Goal: Information Seeking & Learning: Learn about a topic

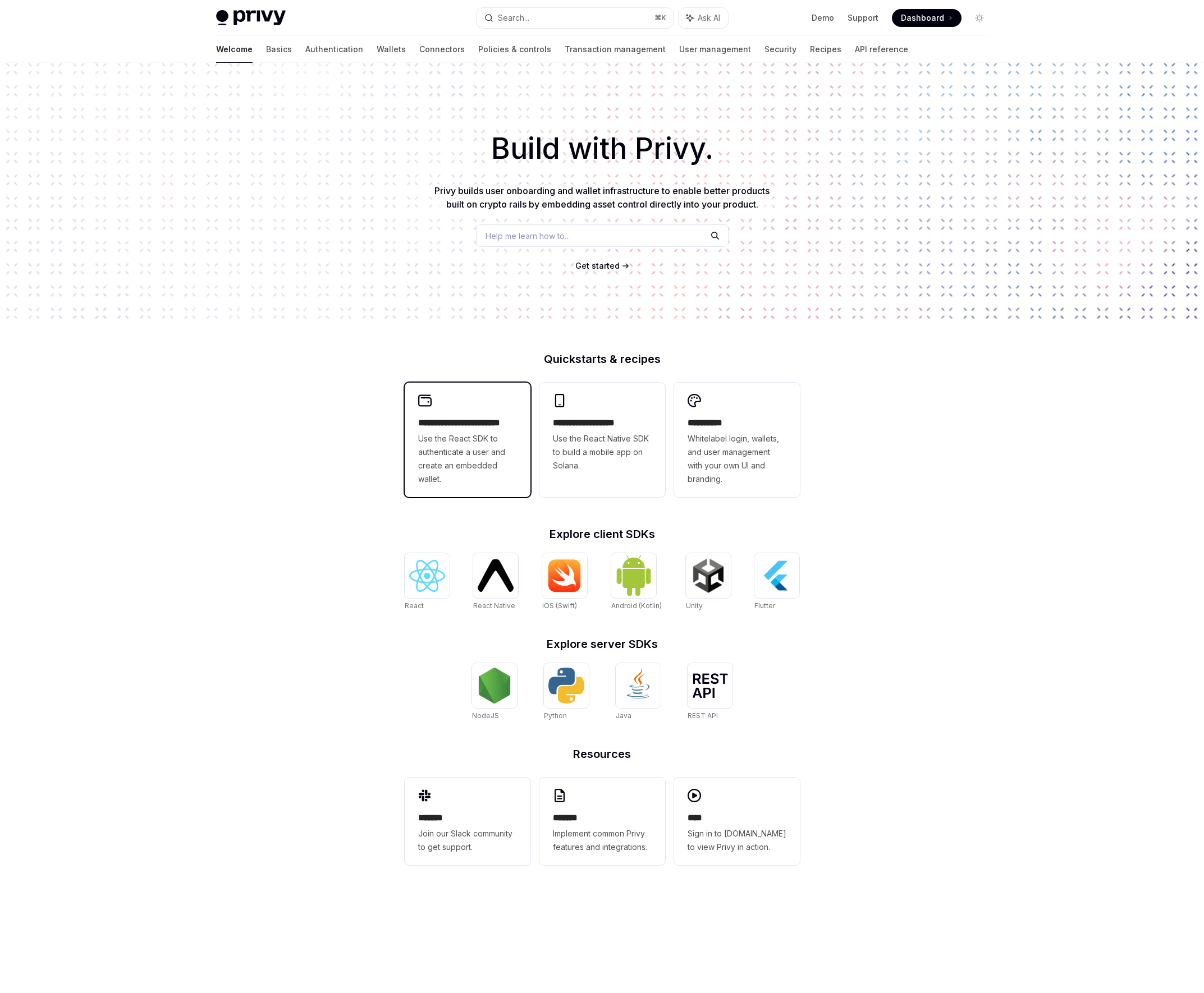
click at [441, 439] on span "Use the React SDK to authenticate a user and create an embedded wallet." at bounding box center [467, 459] width 99 height 54
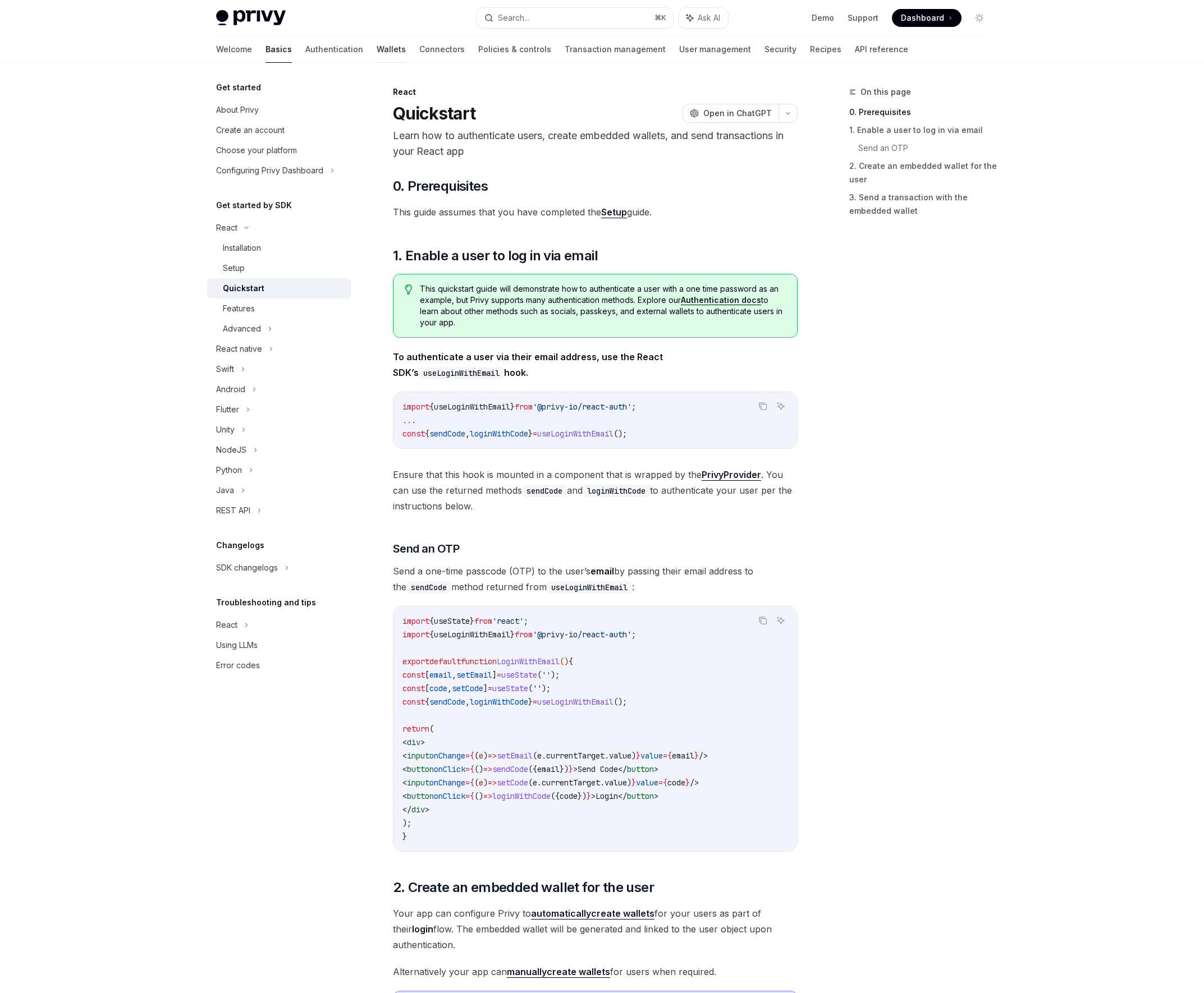
click at [377, 44] on link "Wallets" at bounding box center [391, 49] width 30 height 27
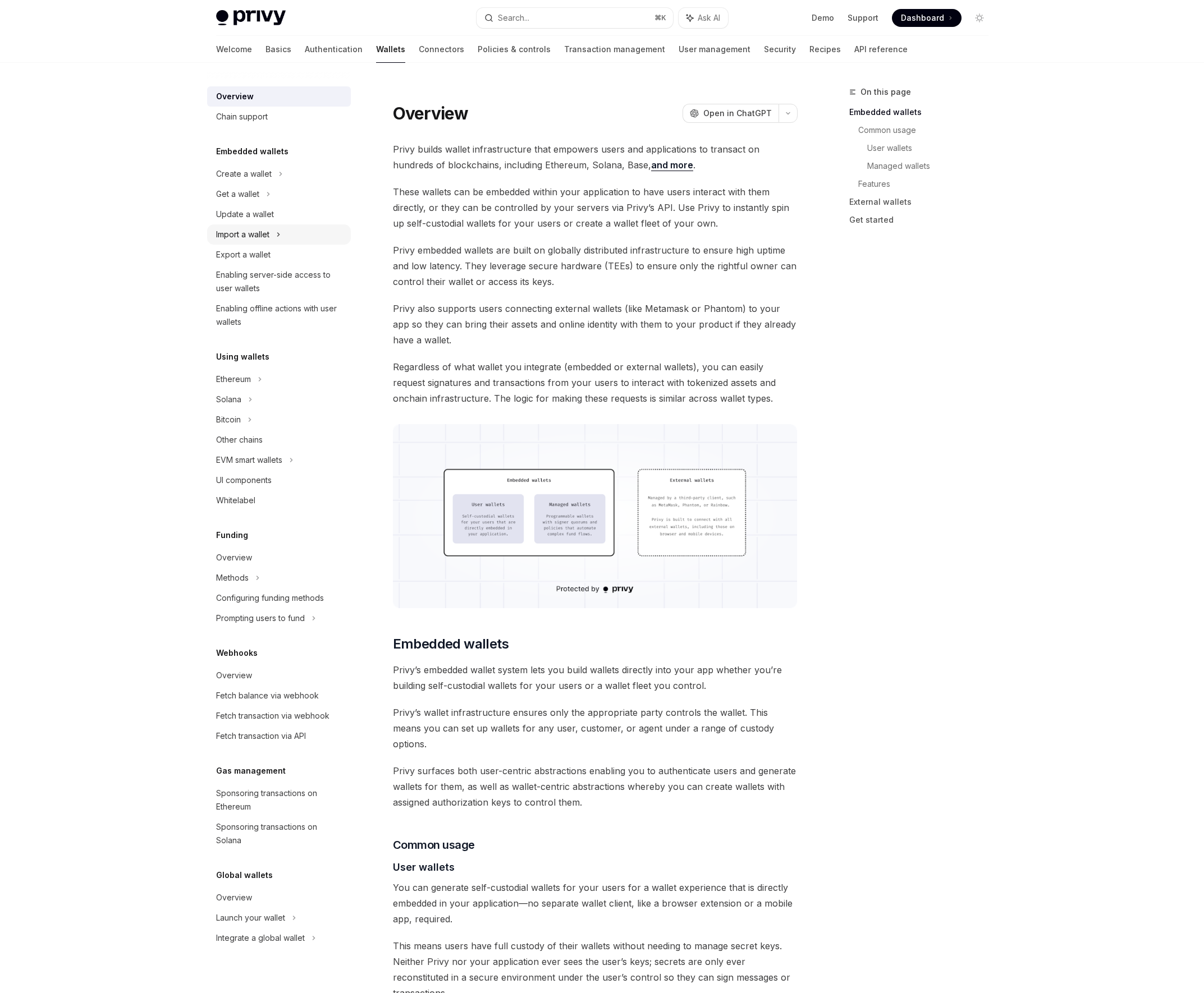
click at [269, 229] on div "Import a wallet" at bounding box center [243, 235] width 54 height 14
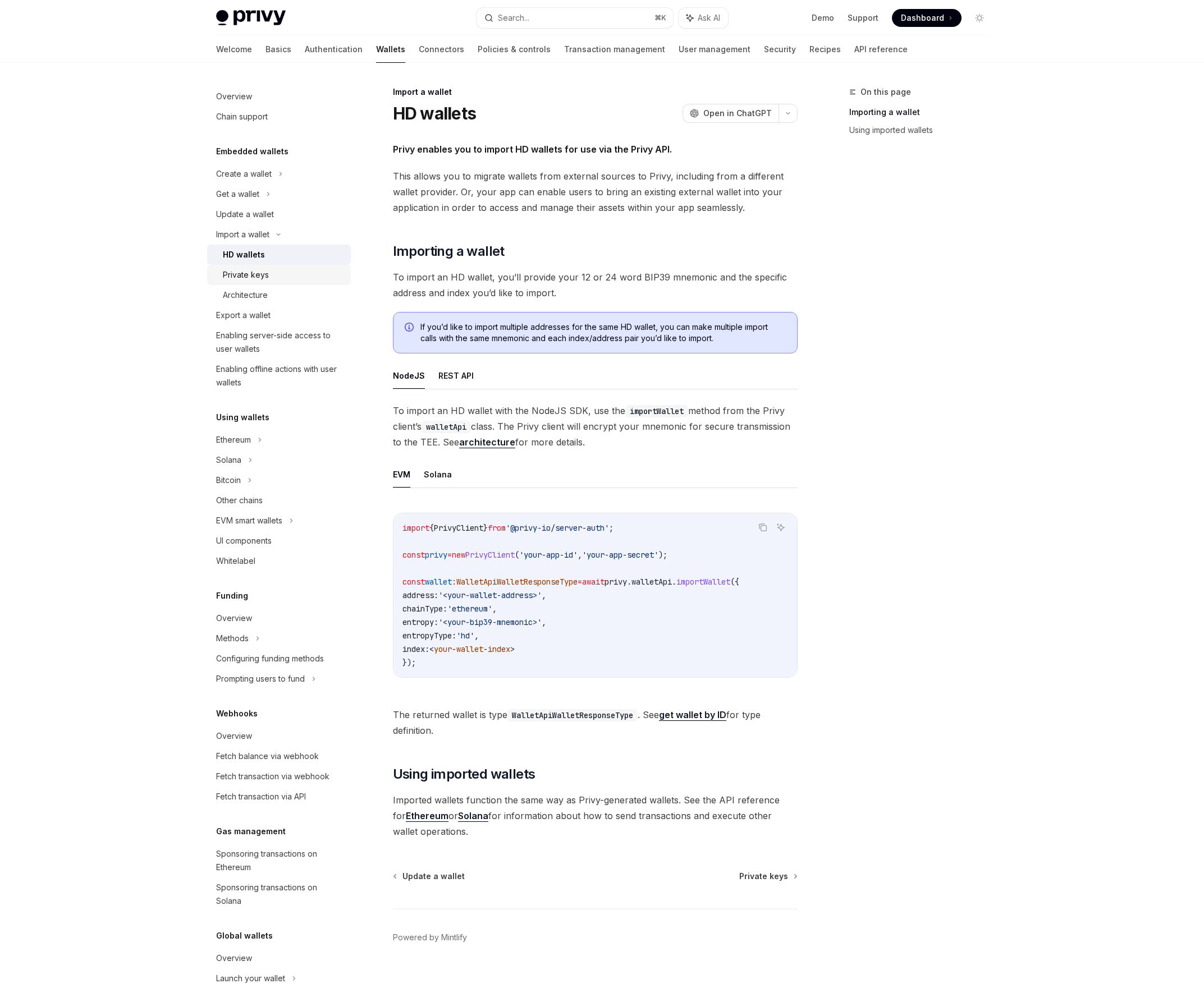
click at [280, 279] on div "Private keys" at bounding box center [283, 275] width 121 height 14
type textarea "*"
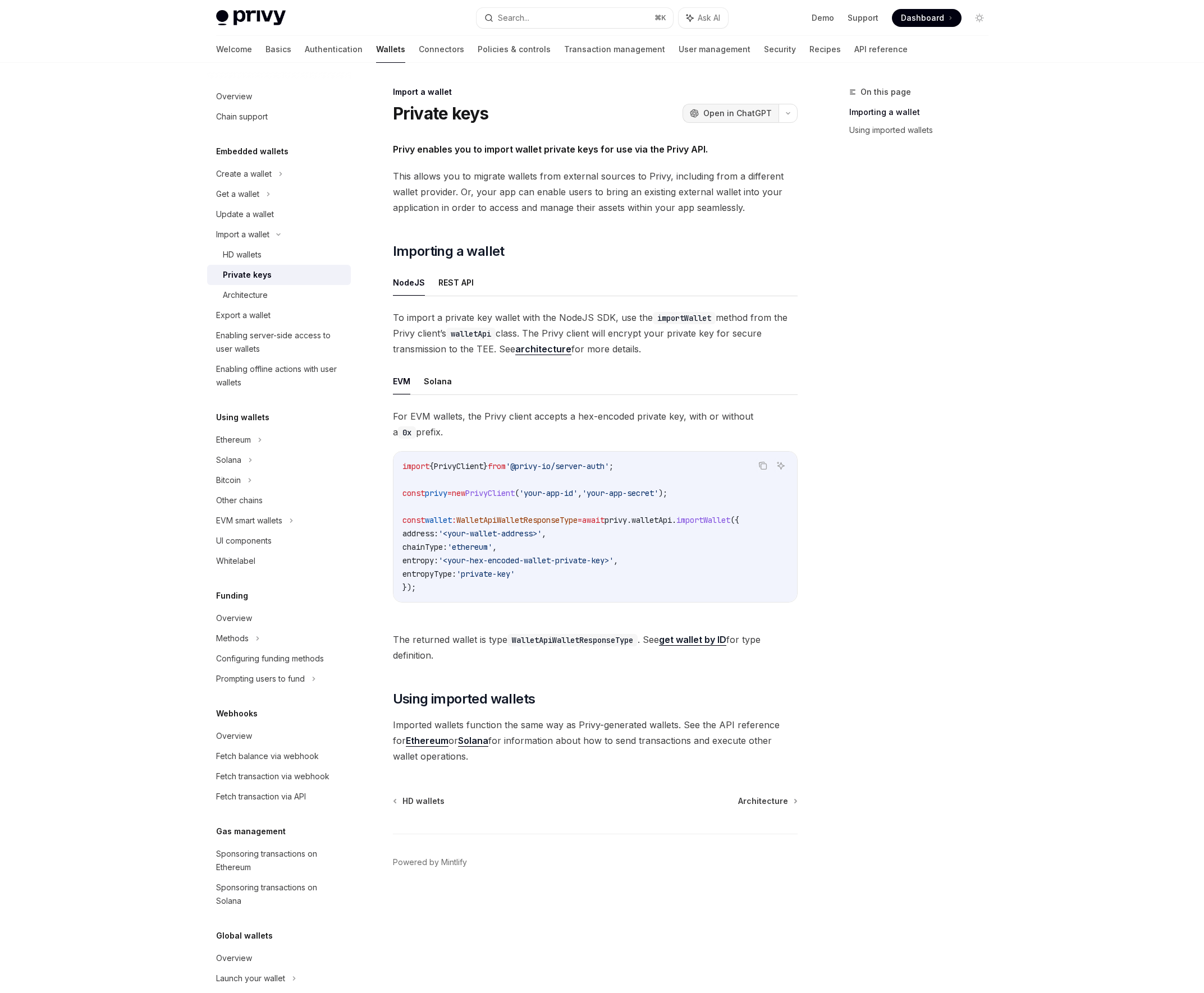
click at [729, 112] on span "Open in ChatGPT" at bounding box center [737, 113] width 69 height 11
click at [929, 17] on span "Dashboard" at bounding box center [922, 18] width 43 height 11
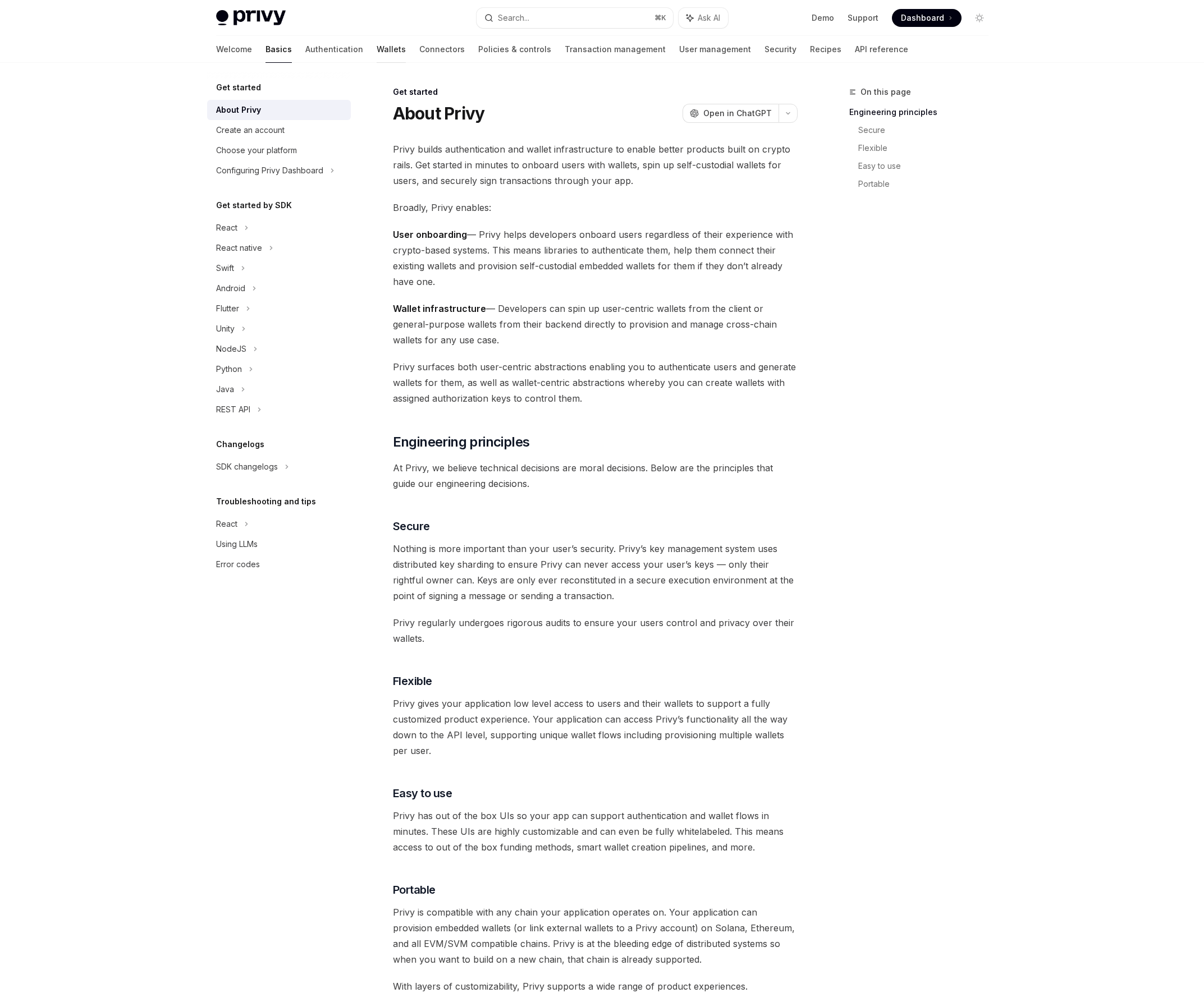
click at [377, 47] on link "Wallets" at bounding box center [391, 49] width 30 height 27
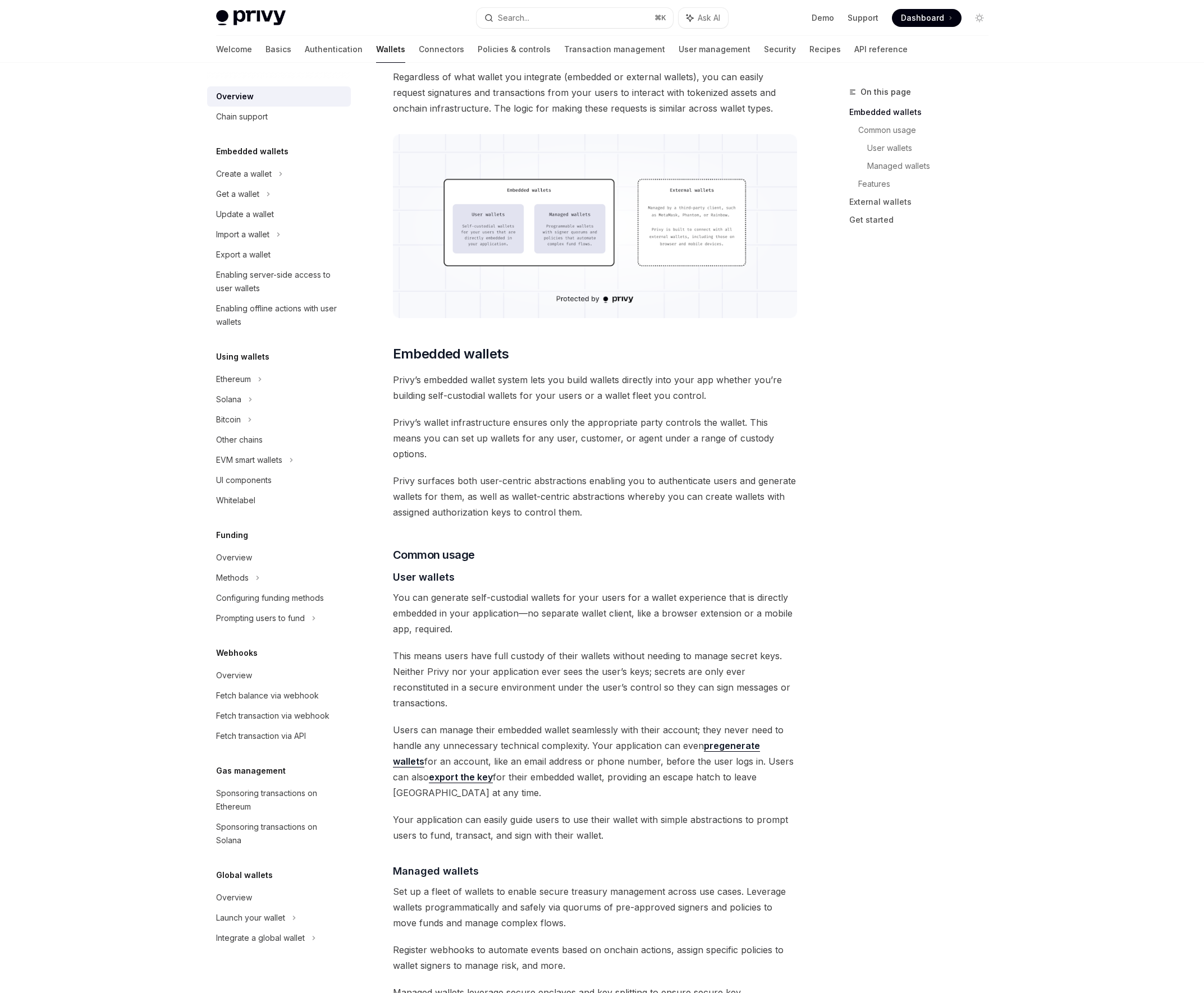
scroll to position [333, 0]
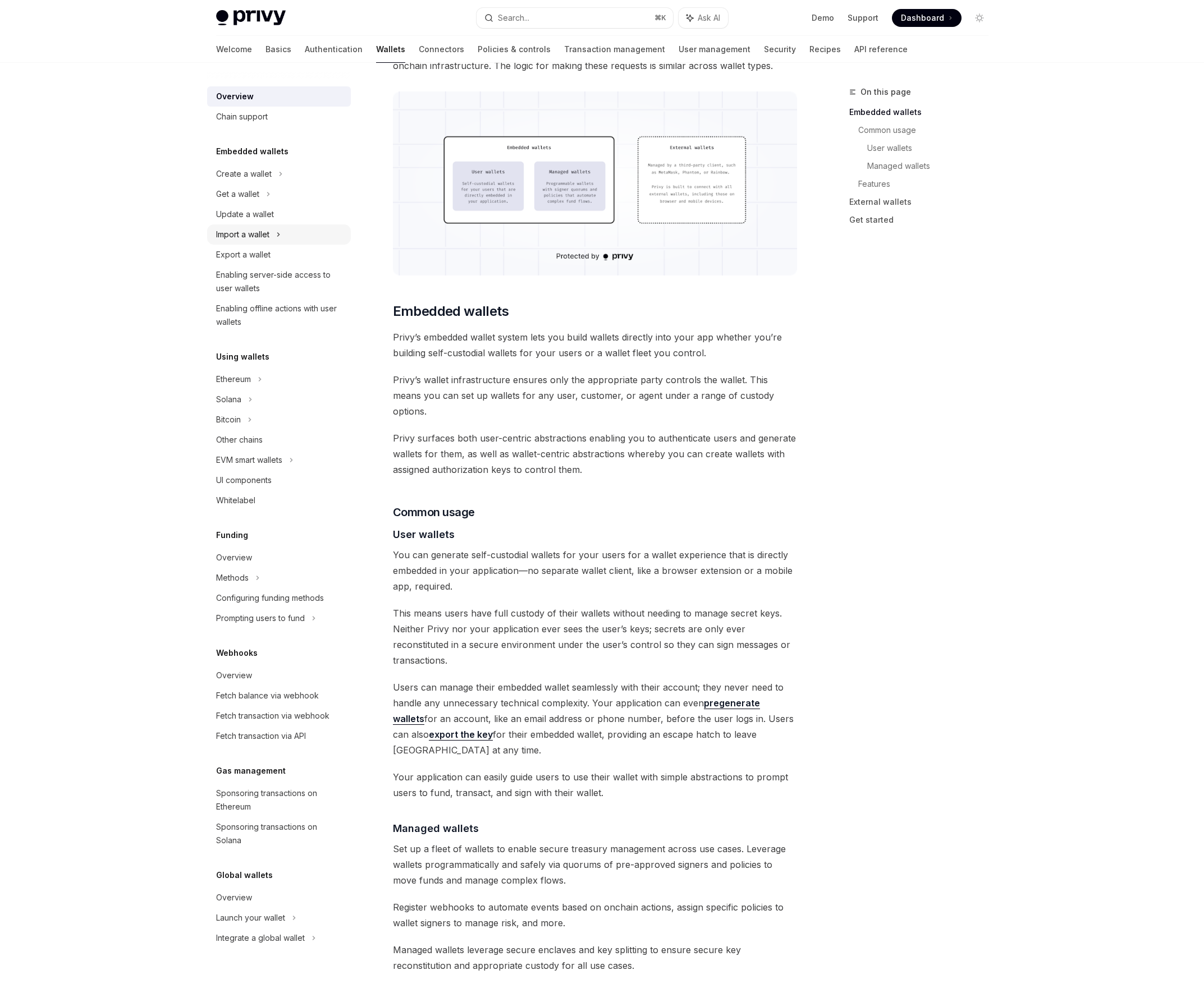
click at [273, 242] on div "Import a wallet" at bounding box center [279, 234] width 143 height 20
type textarea "*"
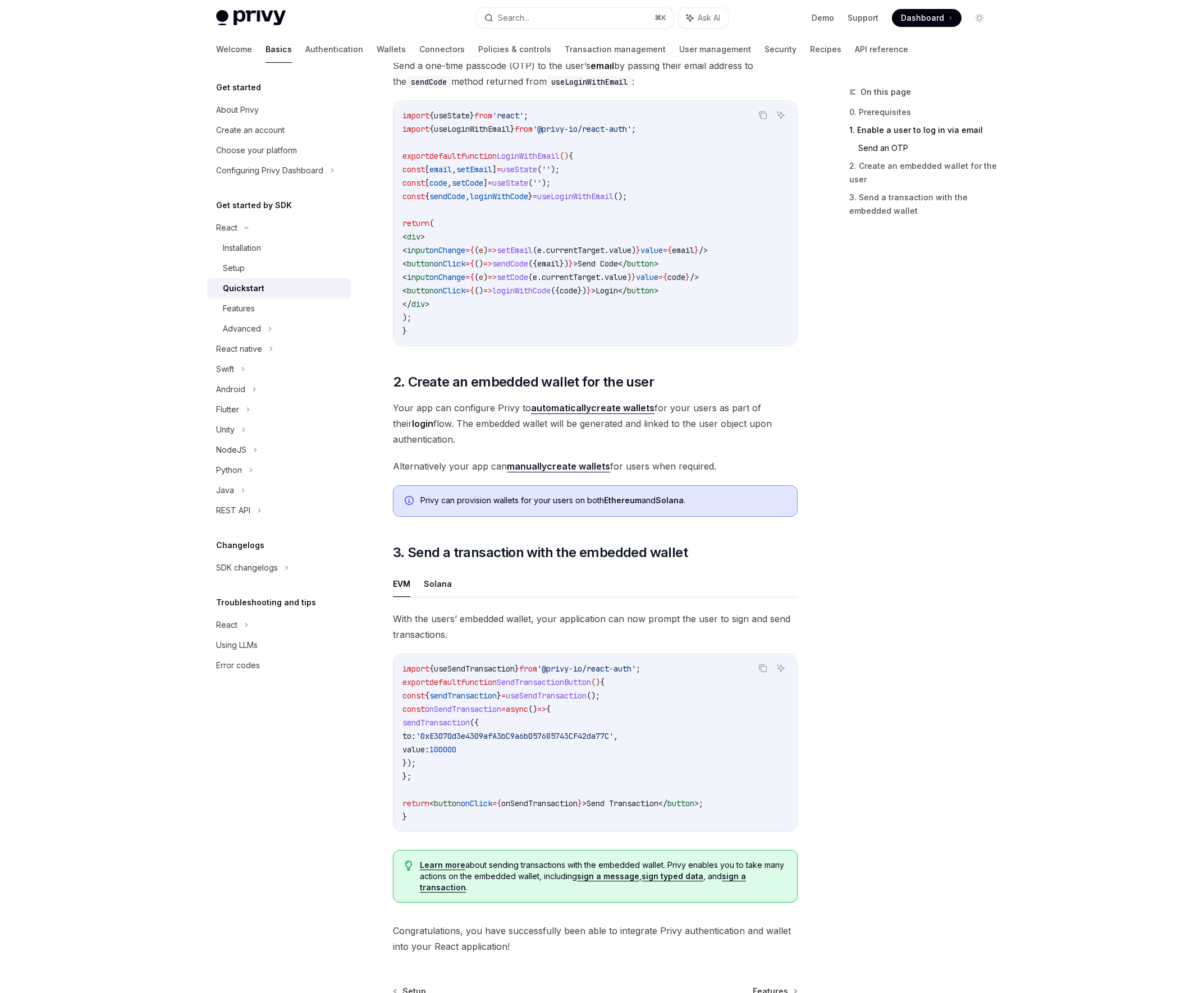
scroll to position [638, 0]
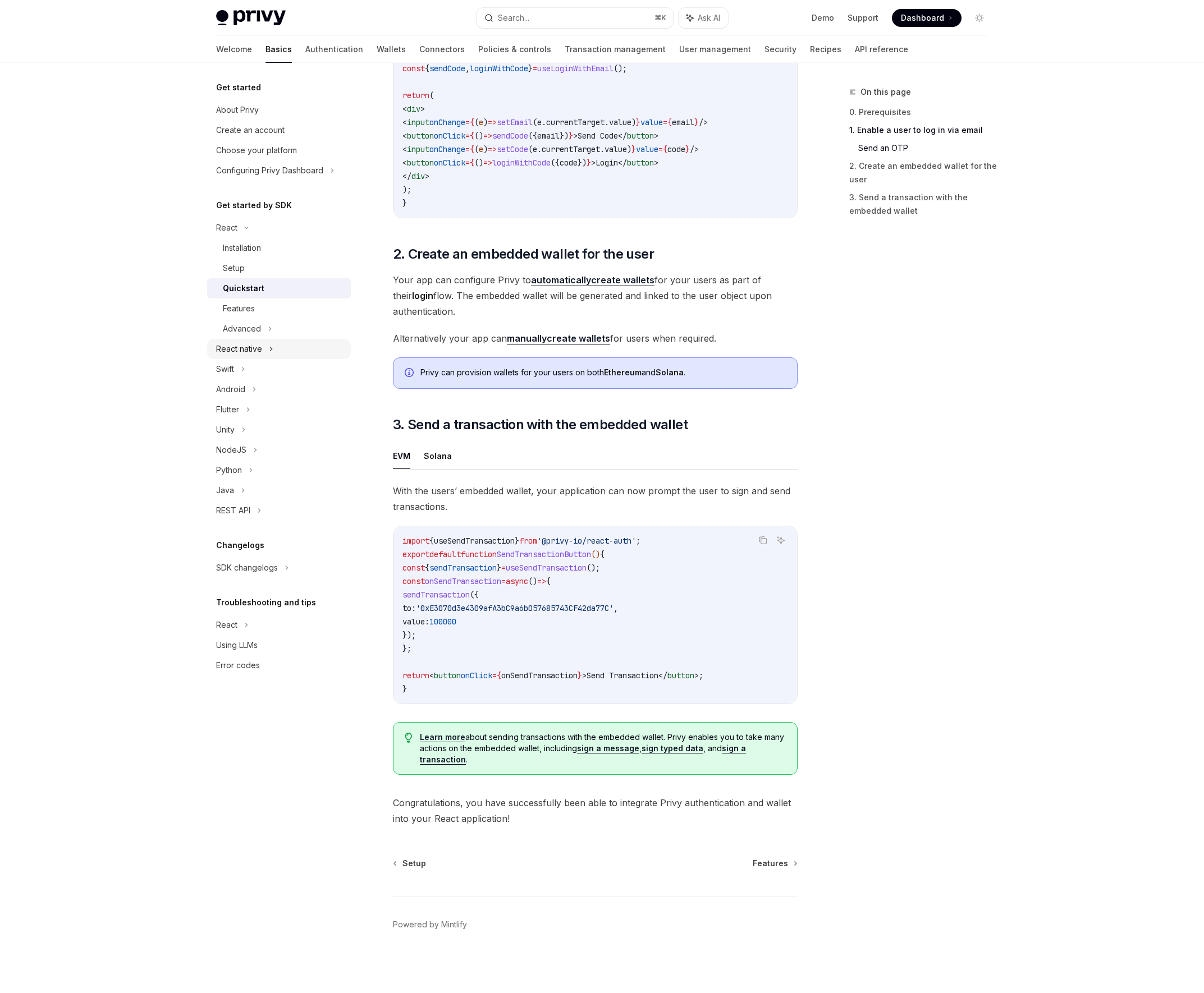
click at [226, 351] on div "React native" at bounding box center [239, 349] width 46 height 14
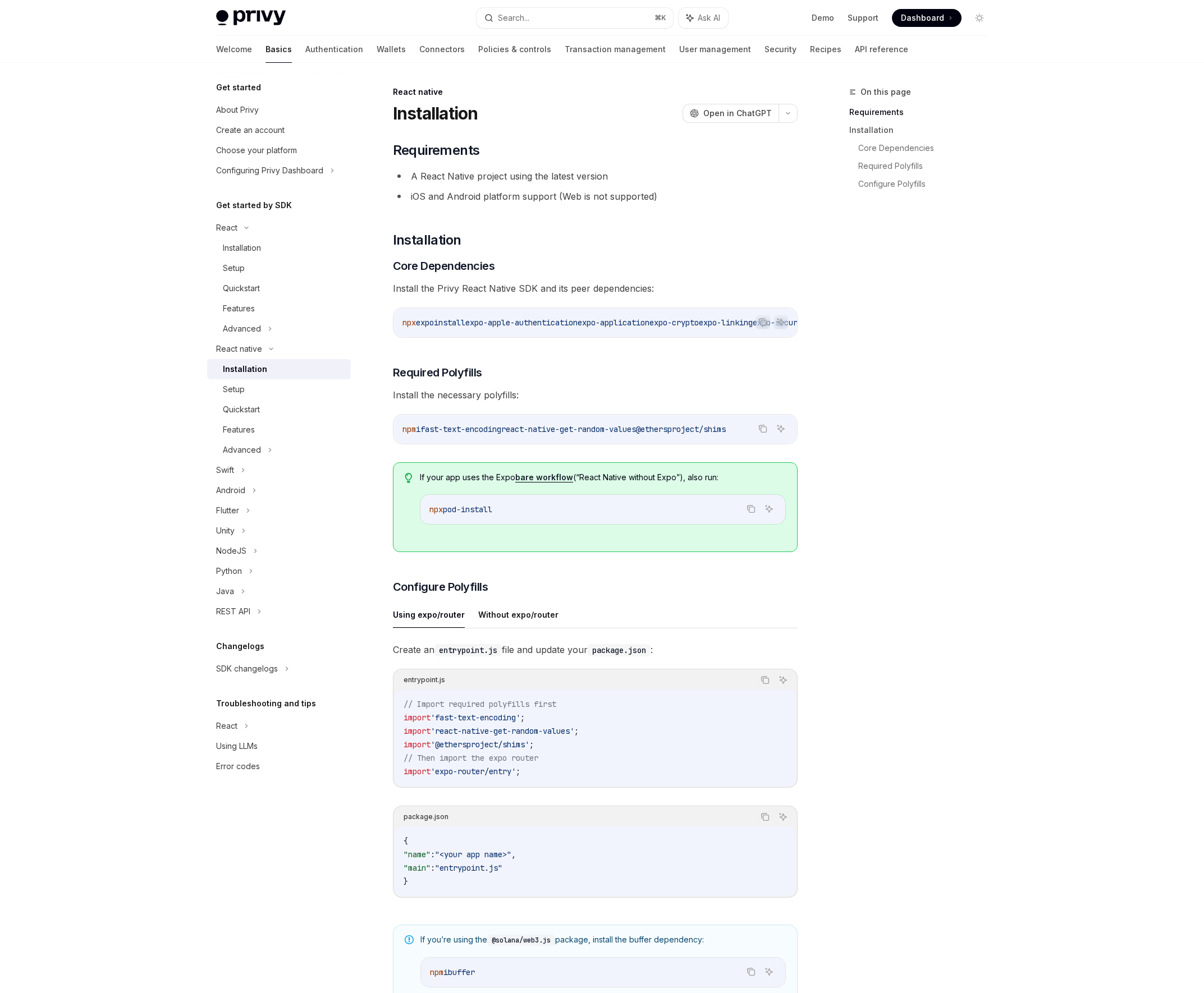
scroll to position [291, 0]
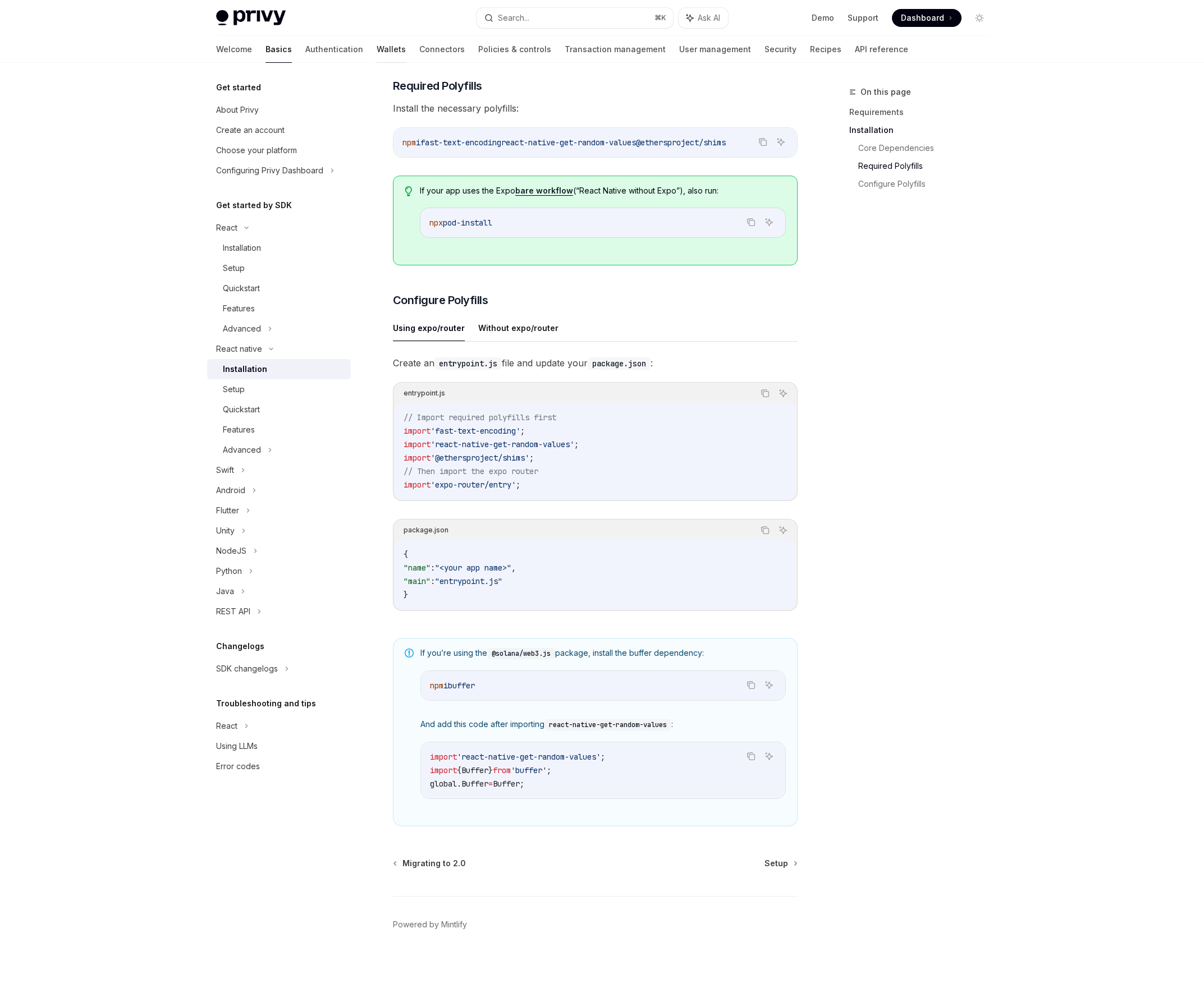
click at [377, 46] on link "Wallets" at bounding box center [391, 49] width 30 height 27
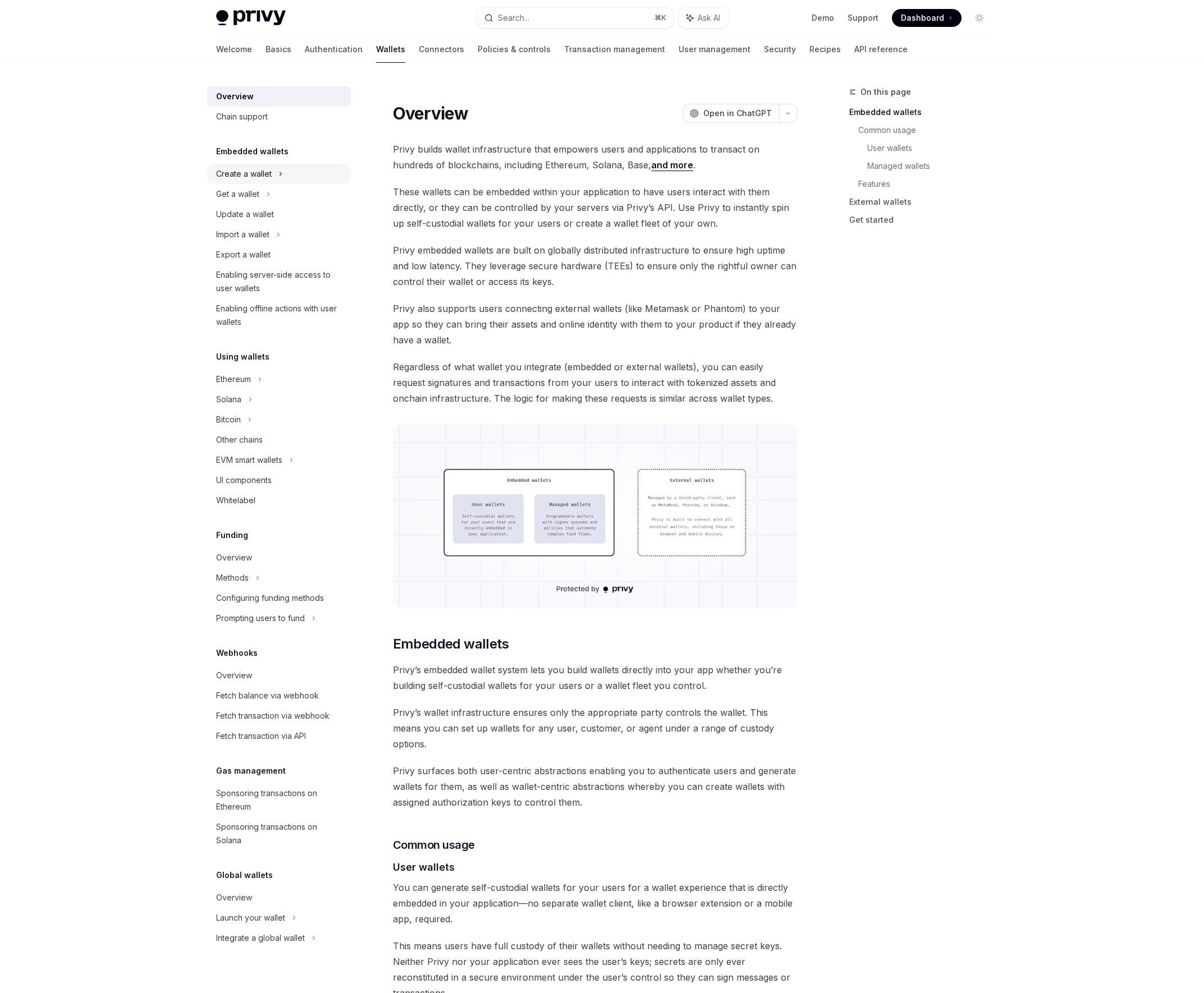
click at [237, 182] on div "Create a wallet" at bounding box center [279, 174] width 143 height 20
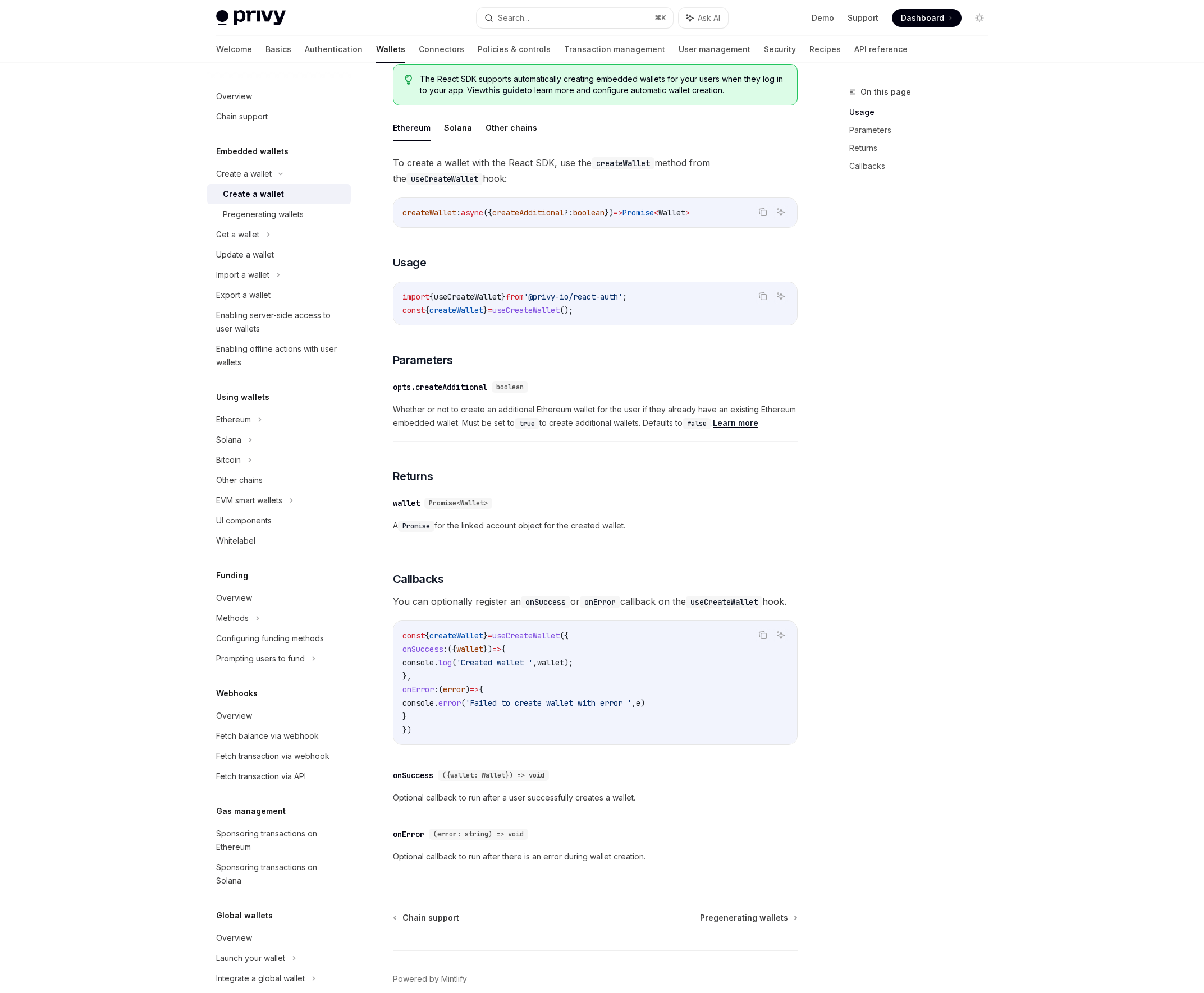
scroll to position [349, 0]
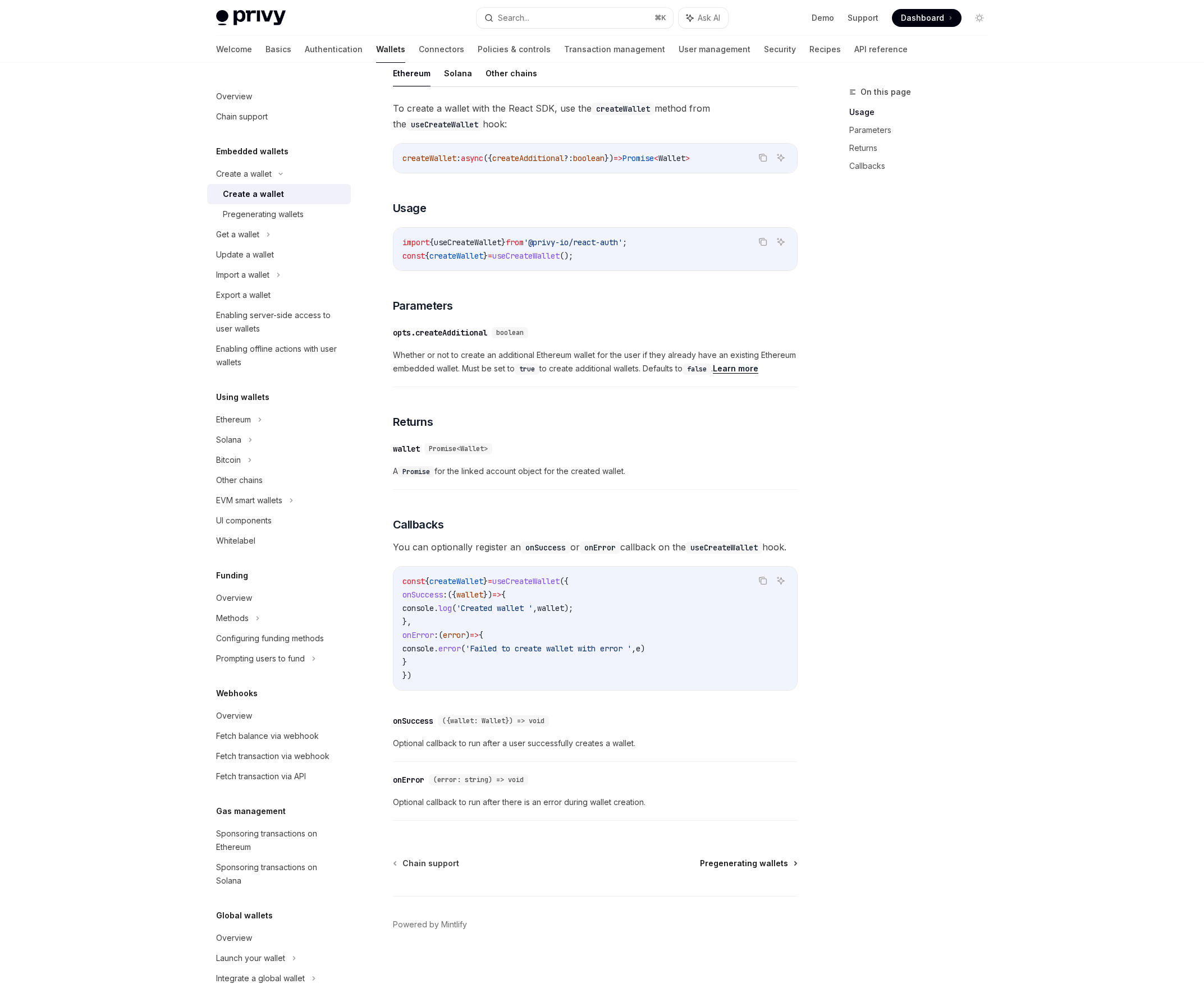
click at [728, 861] on span "Pregenerating wallets" at bounding box center [743, 863] width 88 height 11
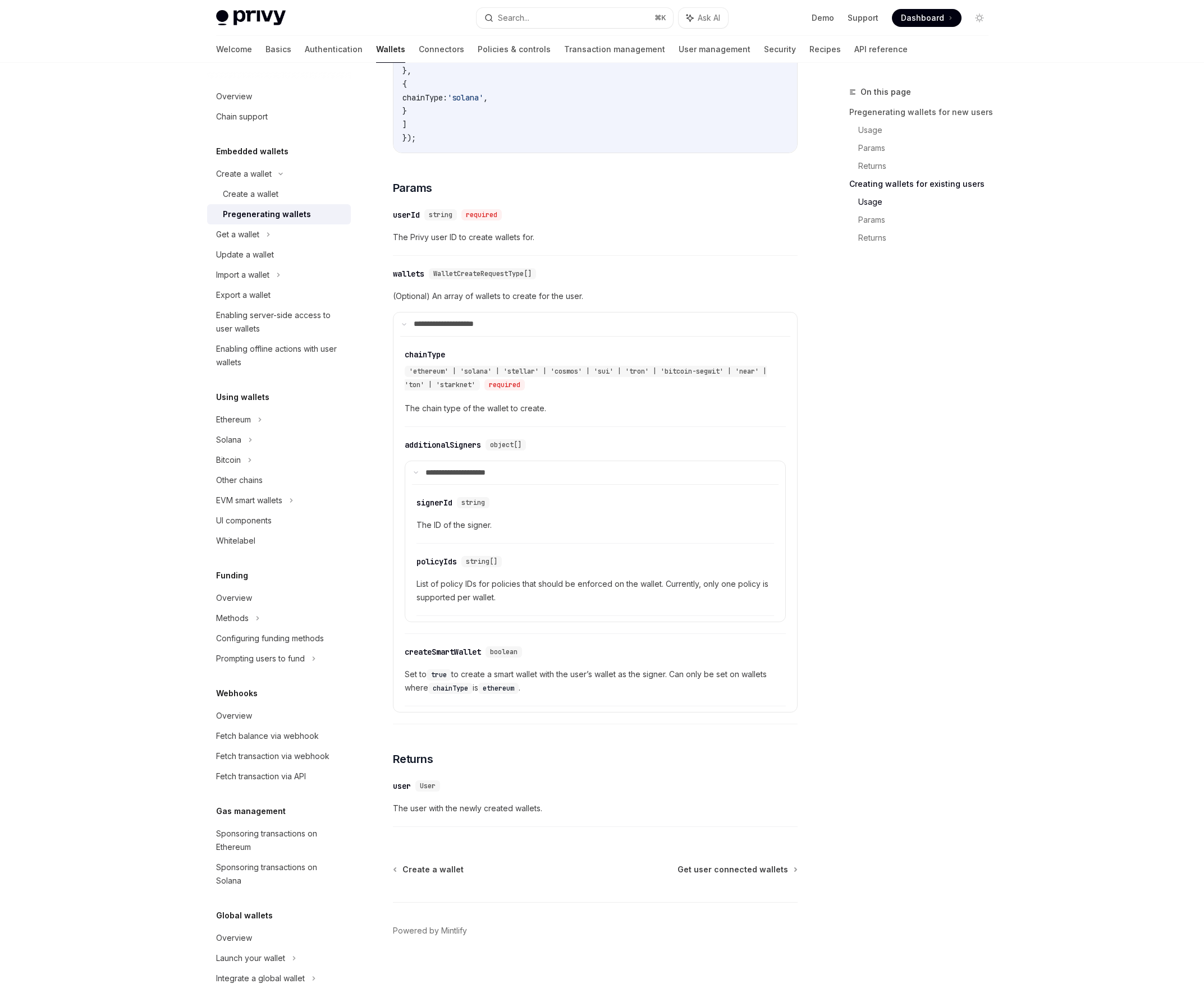
scroll to position [1596, 0]
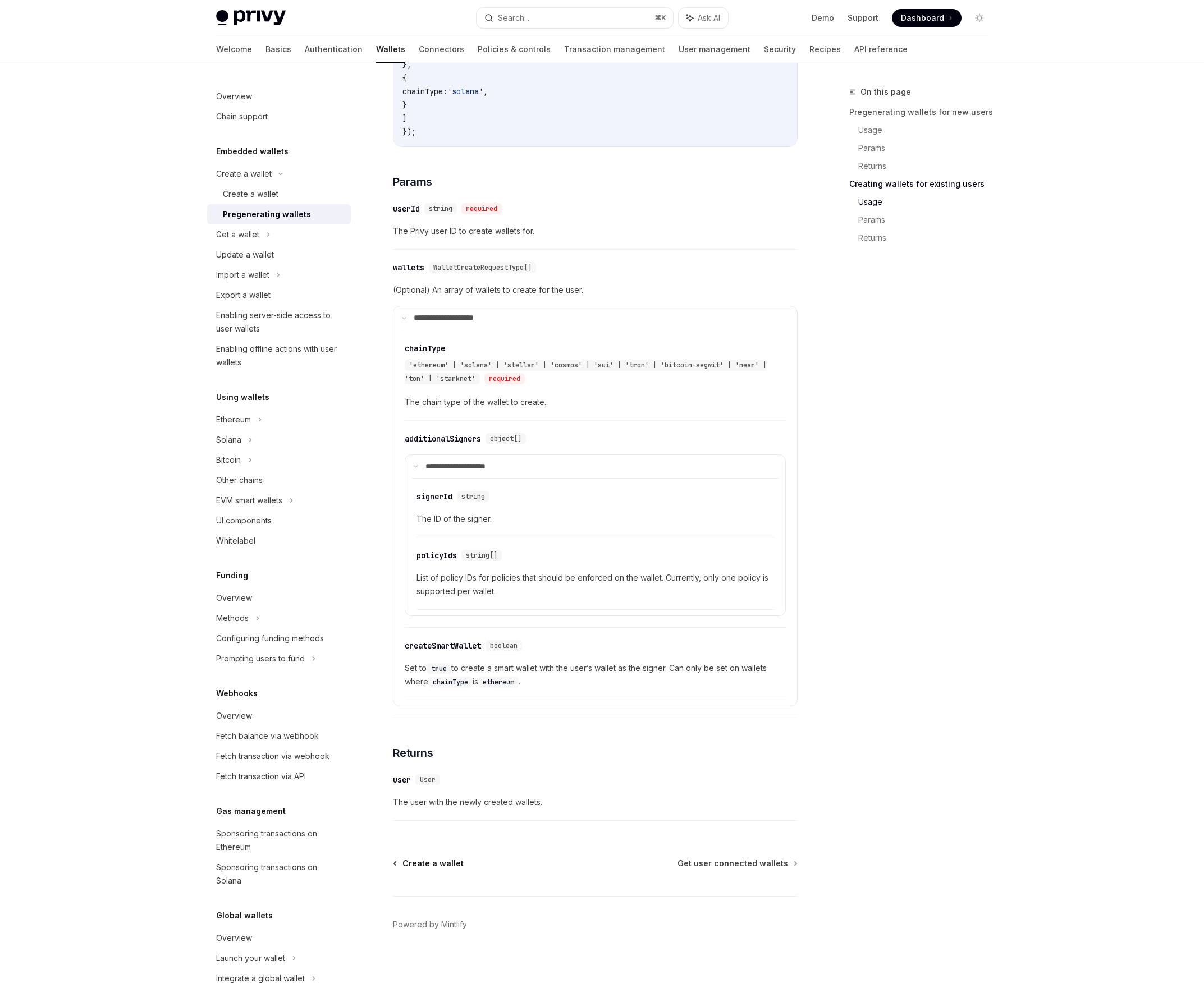
click at [432, 862] on span "Create a wallet" at bounding box center [432, 863] width 61 height 11
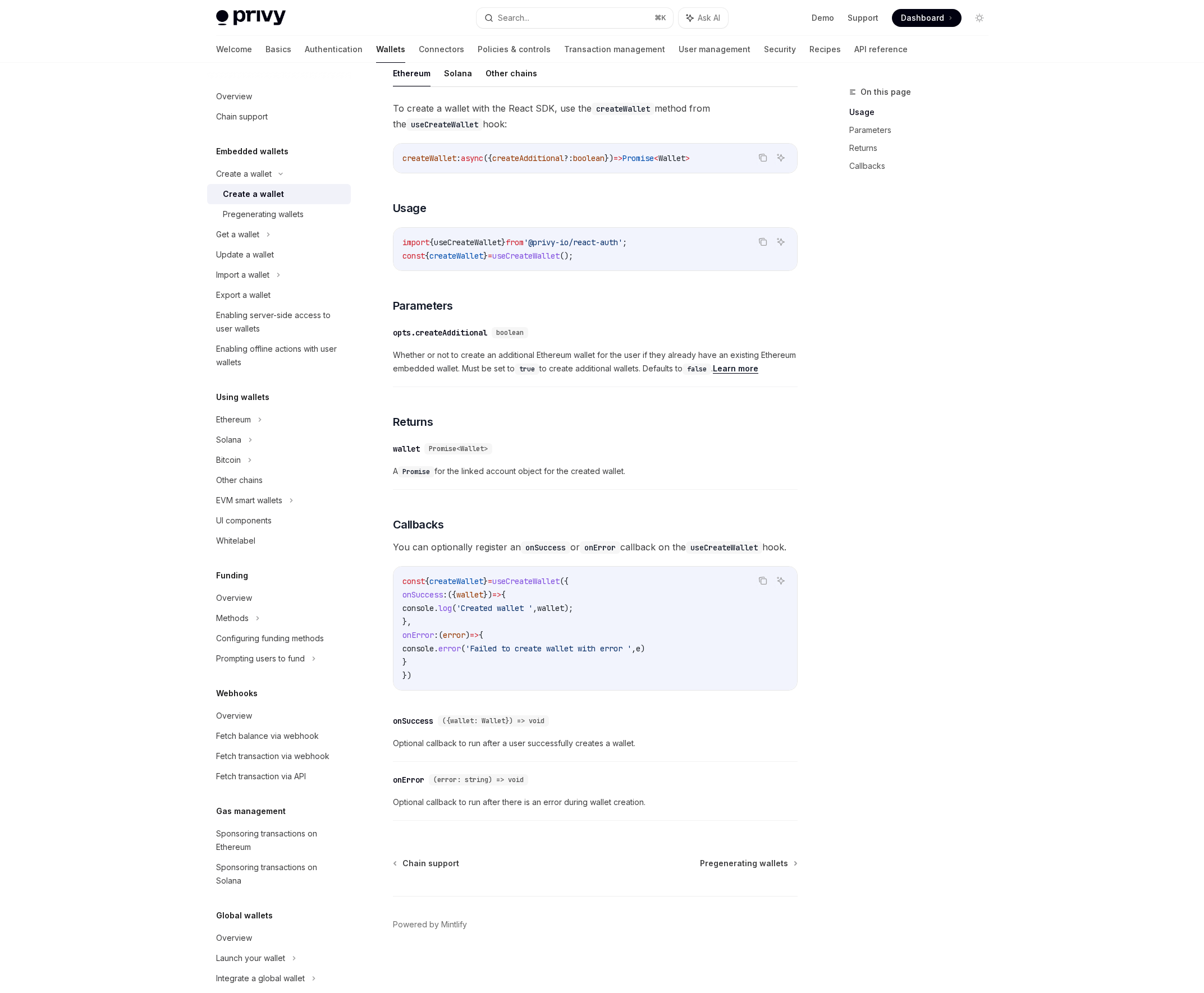
scroll to position [349, 0]
click at [776, 655] on code "const { createWallet } = useCreateWallet ({ onSuccess : ({ wallet }) => { conso…" at bounding box center [595, 628] width 386 height 108
click at [752, 863] on span "Pregenerating wallets" at bounding box center [743, 863] width 88 height 11
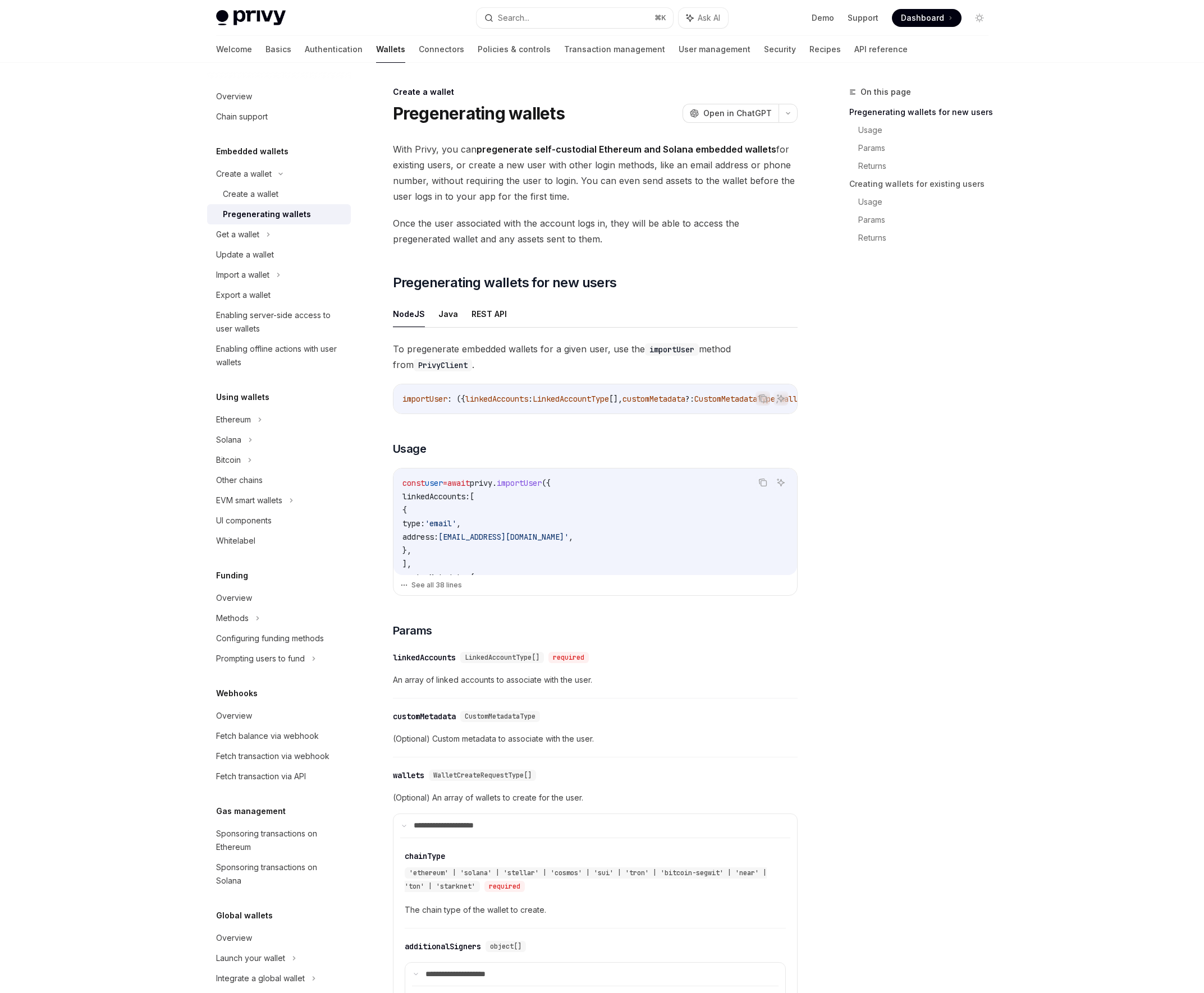
click at [376, 47] on link "Wallets" at bounding box center [391, 49] width 30 height 27
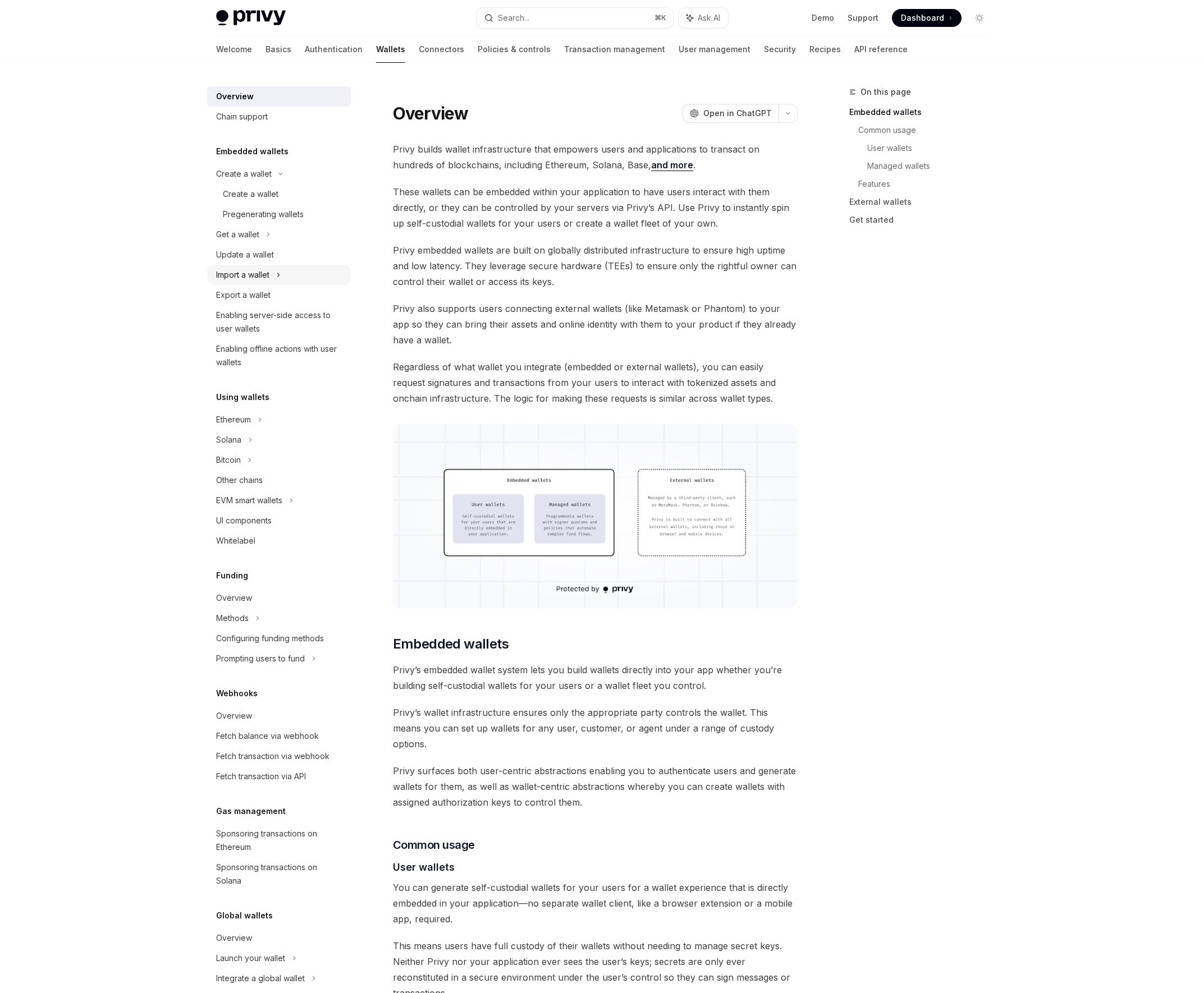
click at [242, 274] on div "Import a wallet" at bounding box center [243, 275] width 54 height 14
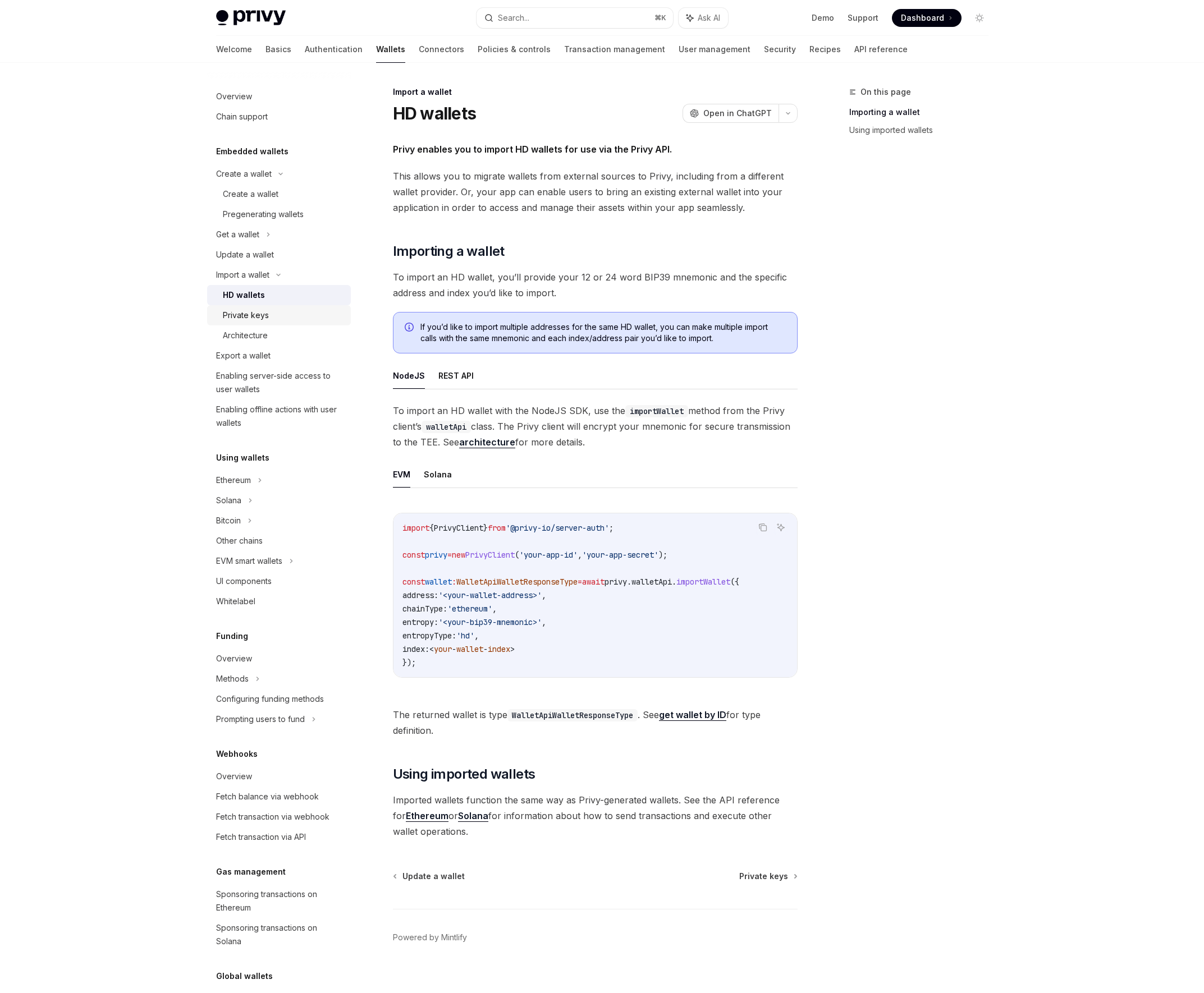
click at [243, 316] on div "Private keys" at bounding box center [246, 316] width 46 height 14
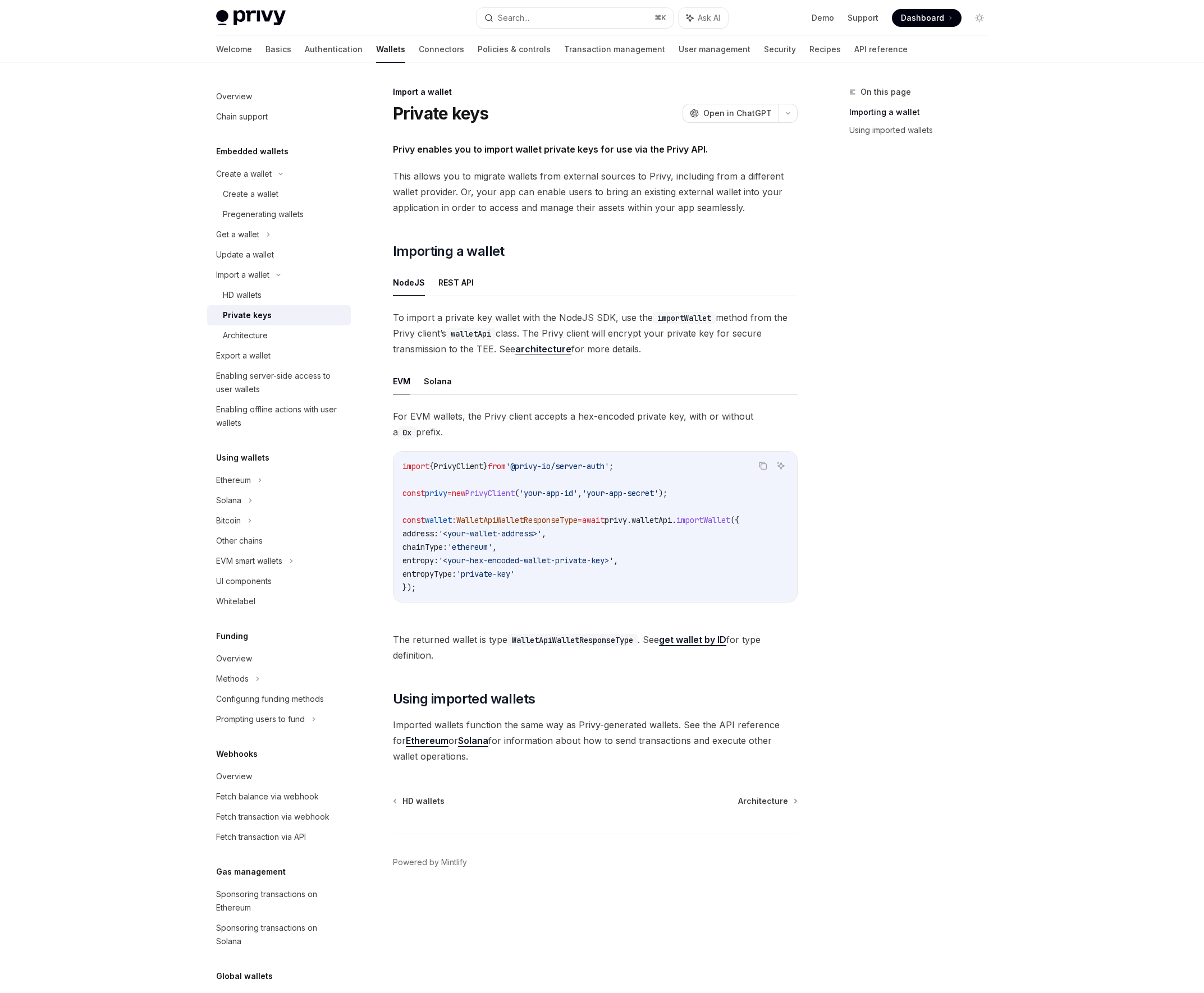
click at [553, 349] on link "architecture" at bounding box center [544, 349] width 56 height 12
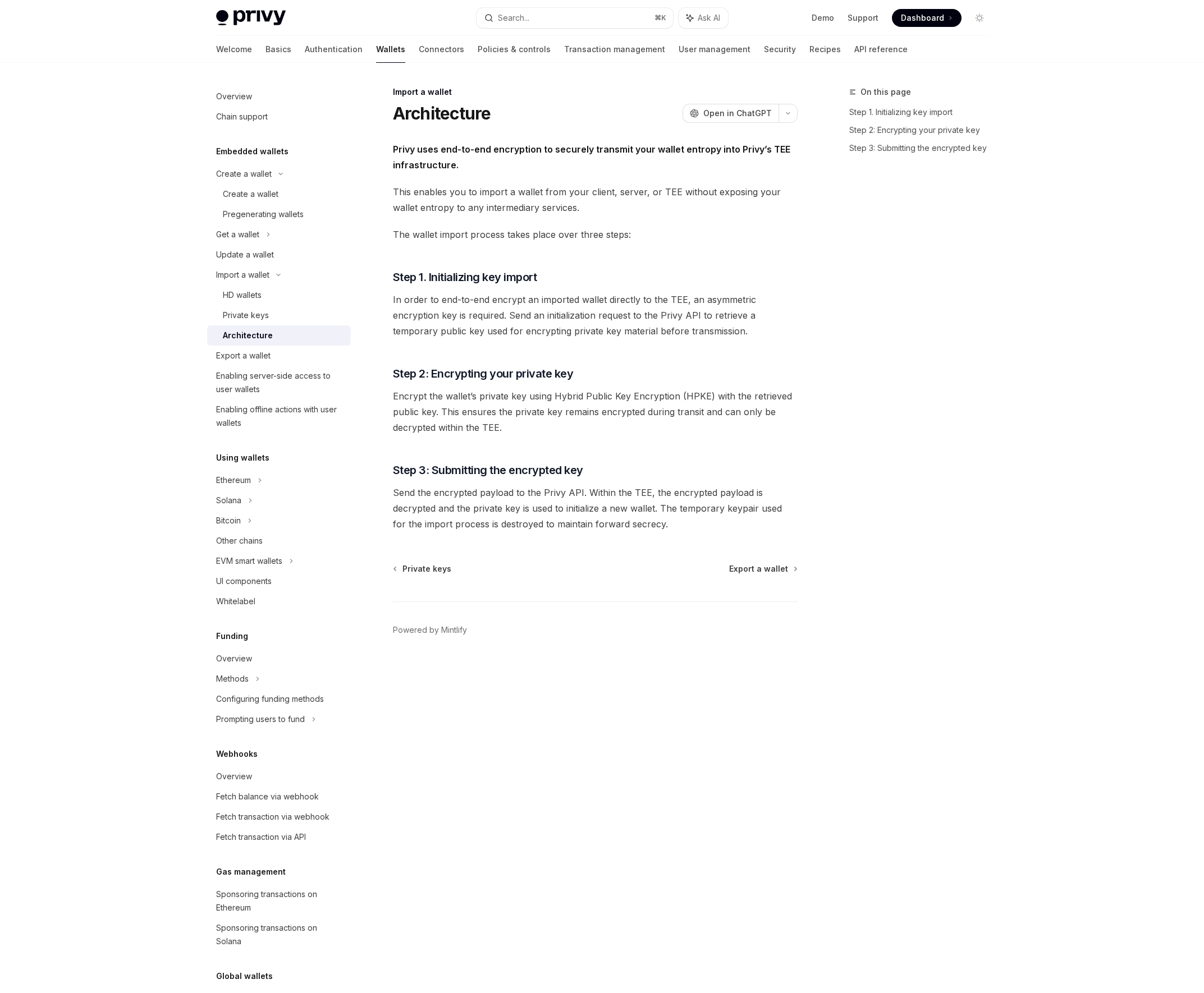
type textarea "*"
click at [752, 115] on span "Open in ChatGPT" at bounding box center [737, 113] width 69 height 11
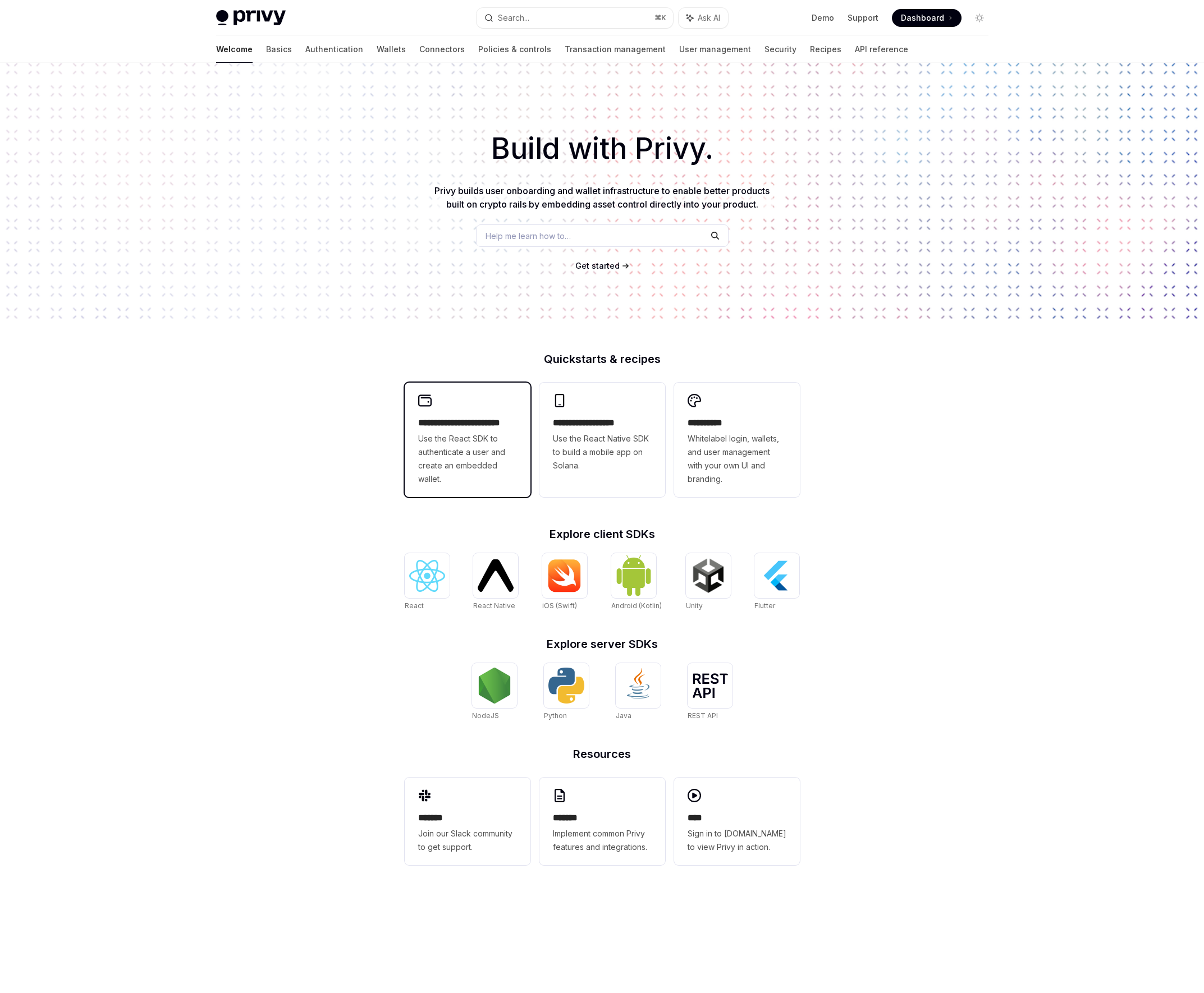
click at [490, 449] on span "Use the React SDK to authenticate a user and create an embedded wallet." at bounding box center [467, 459] width 99 height 54
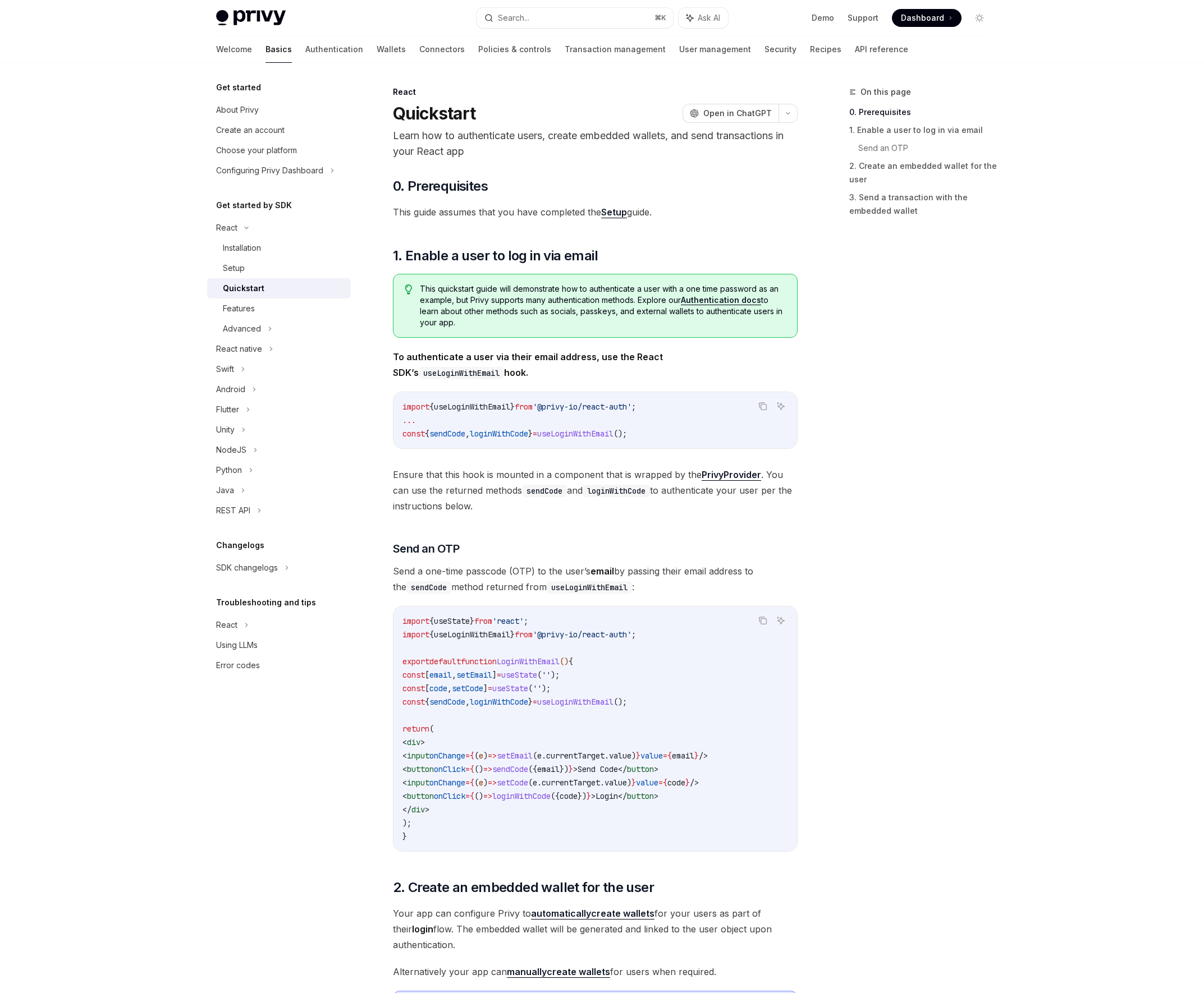
type textarea "*"
